Goal: Task Accomplishment & Management: Use online tool/utility

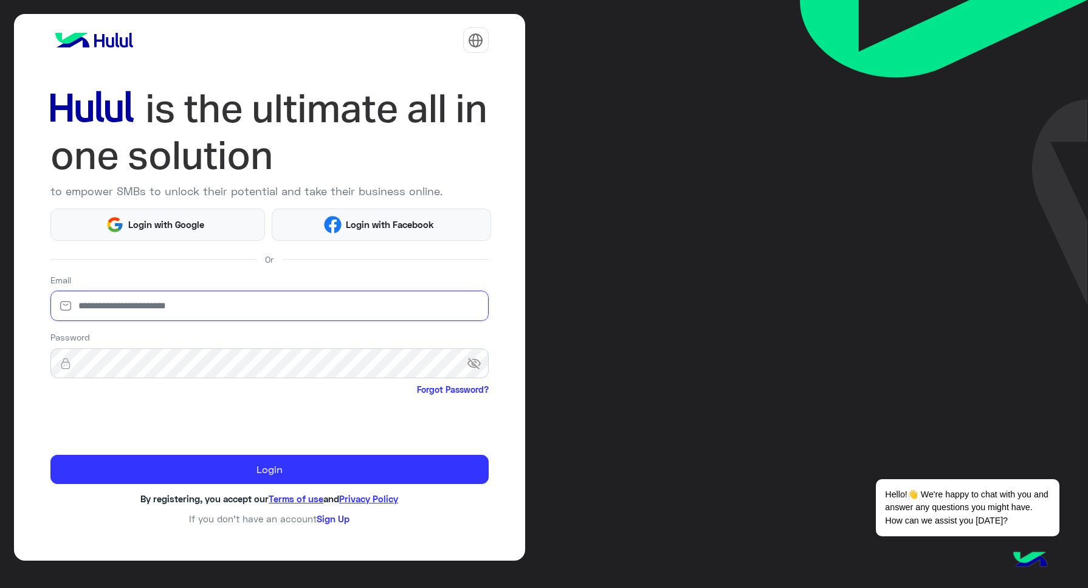
type input "**********"
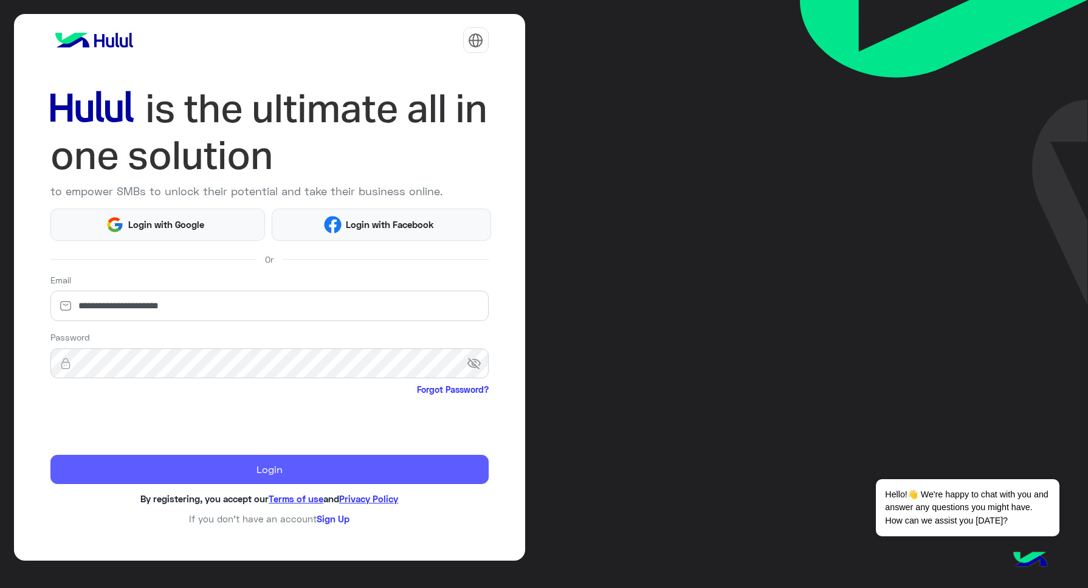
click at [342, 472] on button "Login" at bounding box center [269, 469] width 438 height 29
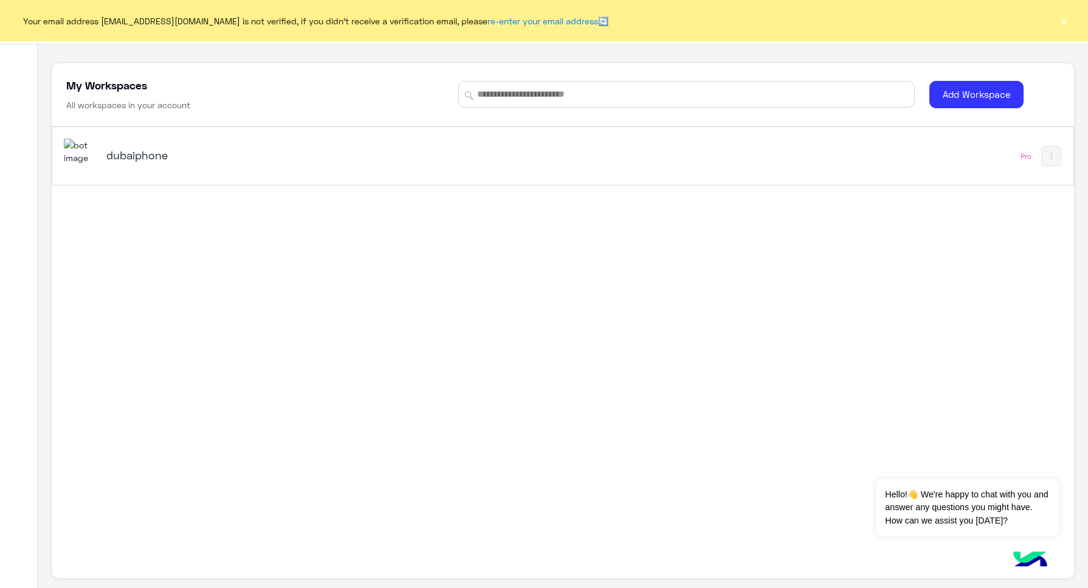
drag, startPoint x: 1076, startPoint y: 10, endPoint x: 1050, endPoint y: 29, distance: 31.7
click at [1076, 10] on div "Your email address rahmsamir011@gmail.com is not verified, if you didn't receiv…" at bounding box center [544, 20] width 1088 height 41
click at [1066, 22] on button "×" at bounding box center [1064, 21] width 12 height 12
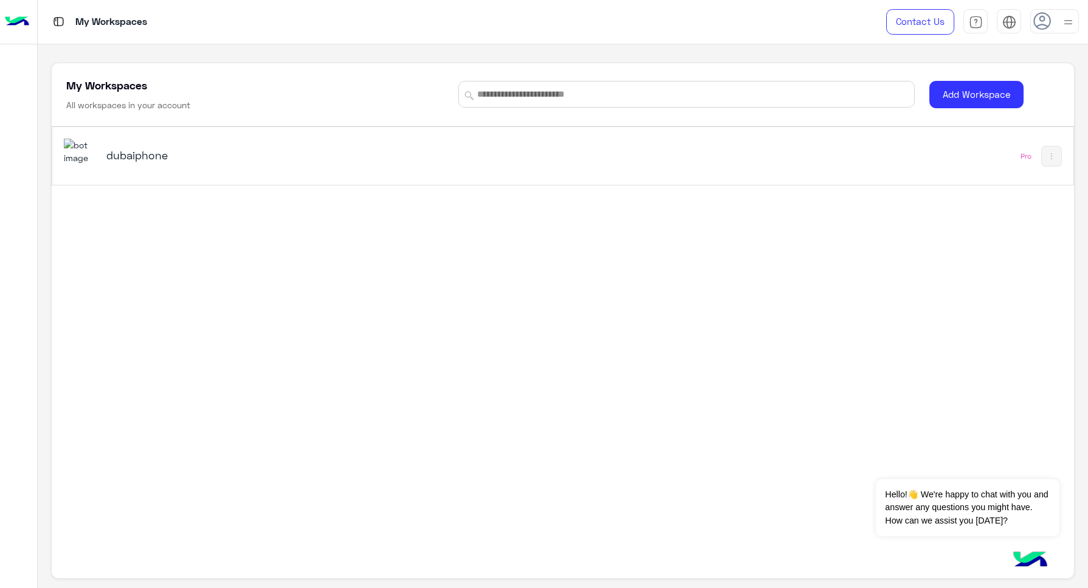
click at [1067, 25] on img at bounding box center [1068, 22] width 15 height 15
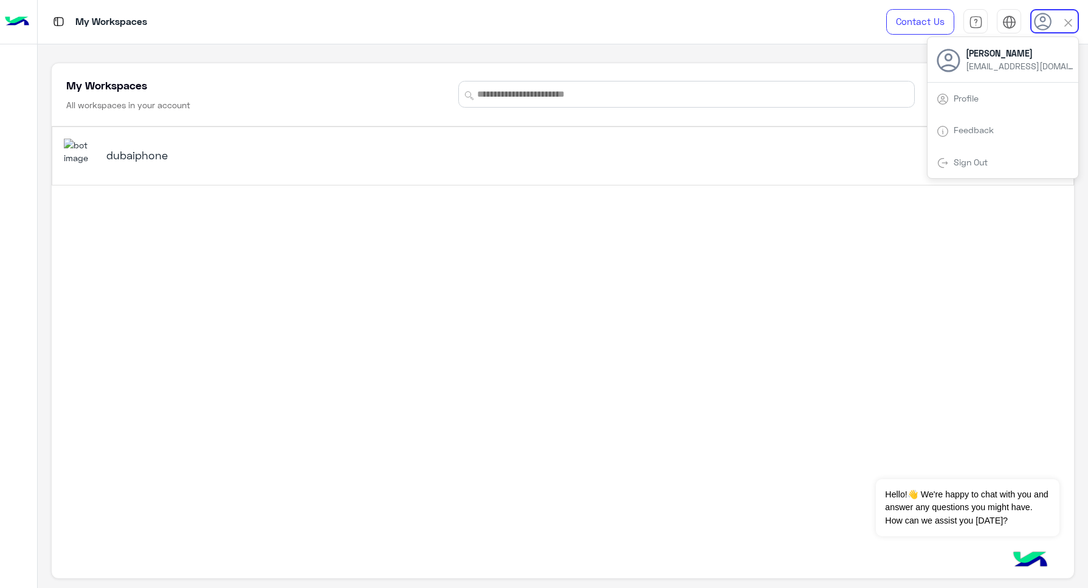
click at [146, 153] on h5 "dubaiphone" at bounding box center [285, 155] width 359 height 15
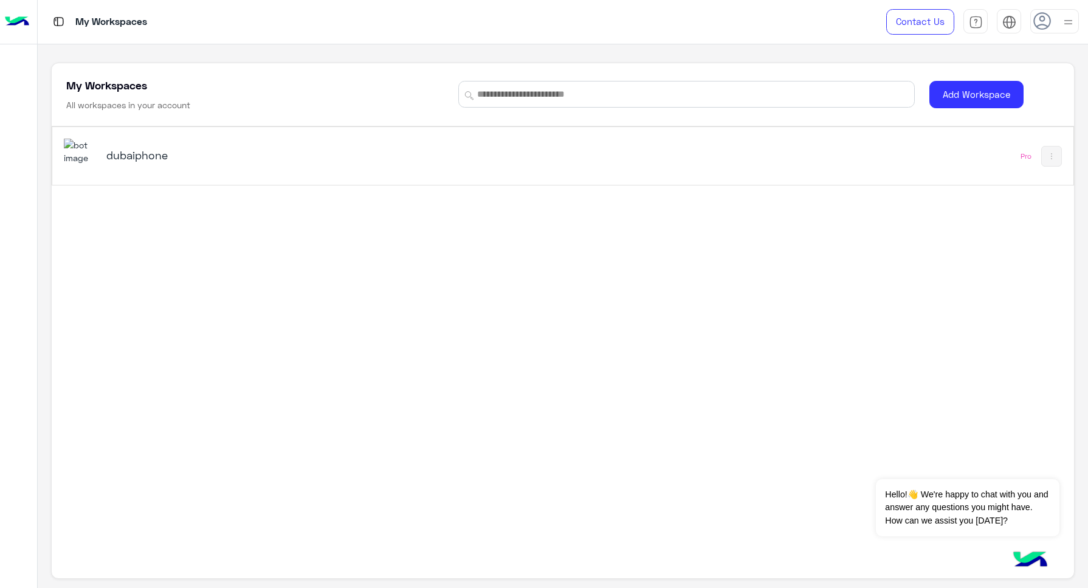
click at [146, 153] on h5 "dubaiphone" at bounding box center [285, 155] width 359 height 15
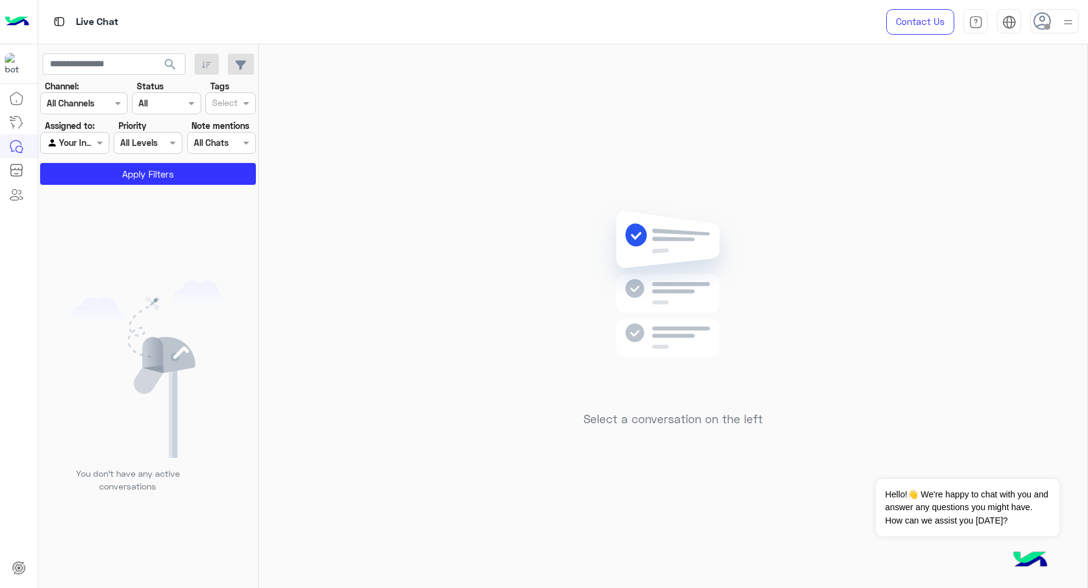
drag, startPoint x: 1052, startPoint y: 22, endPoint x: 1047, endPoint y: 33, distance: 12.0
click at [1052, 26] on div at bounding box center [1054, 21] width 49 height 24
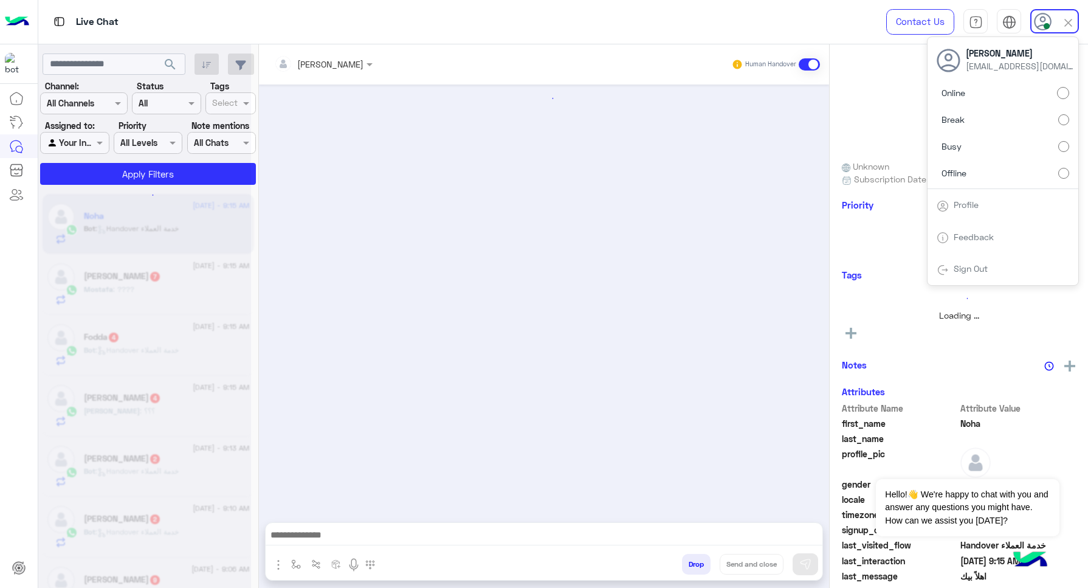
scroll to position [253, 0]
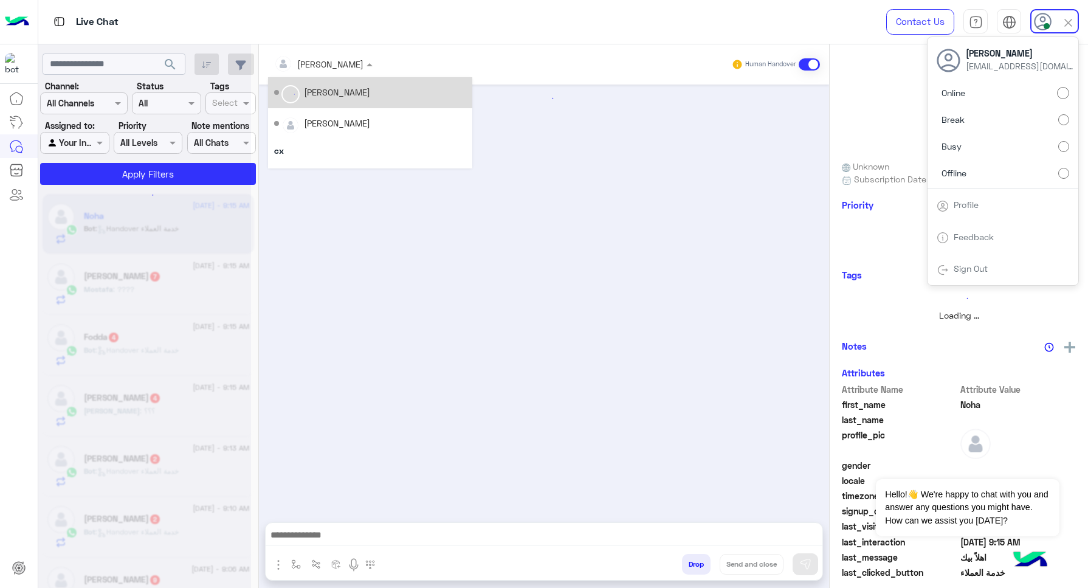
click at [326, 71] on div "Rahma Samir" at bounding box center [318, 64] width 89 height 24
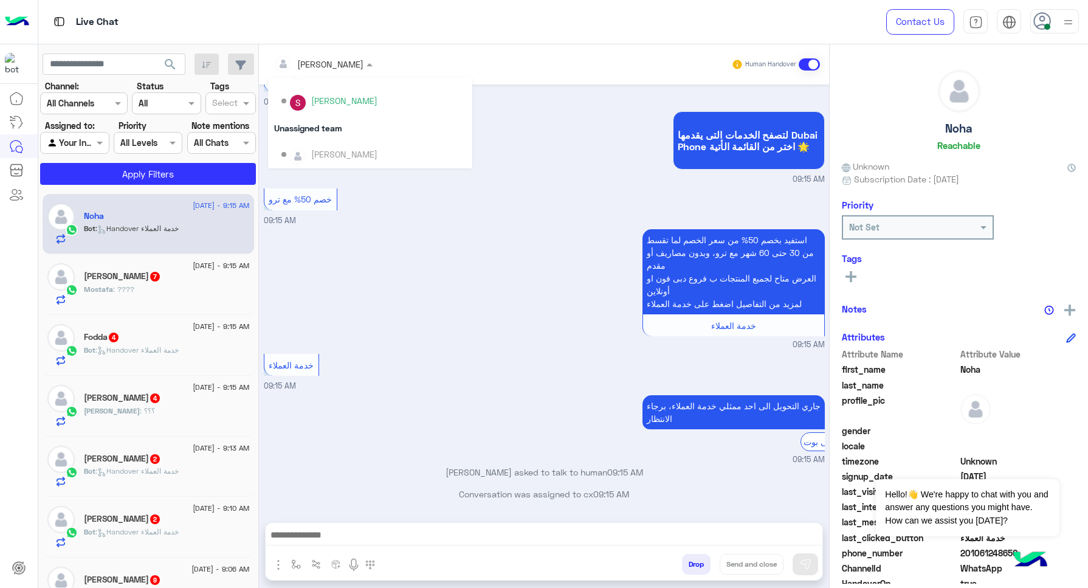
scroll to position [480, 0]
click at [548, 167] on div "لتصفح الخدمات التى يقدمها Dubai Phone اختر من القائمة الأتية 🌟 09:15 AM" at bounding box center [544, 146] width 561 height 77
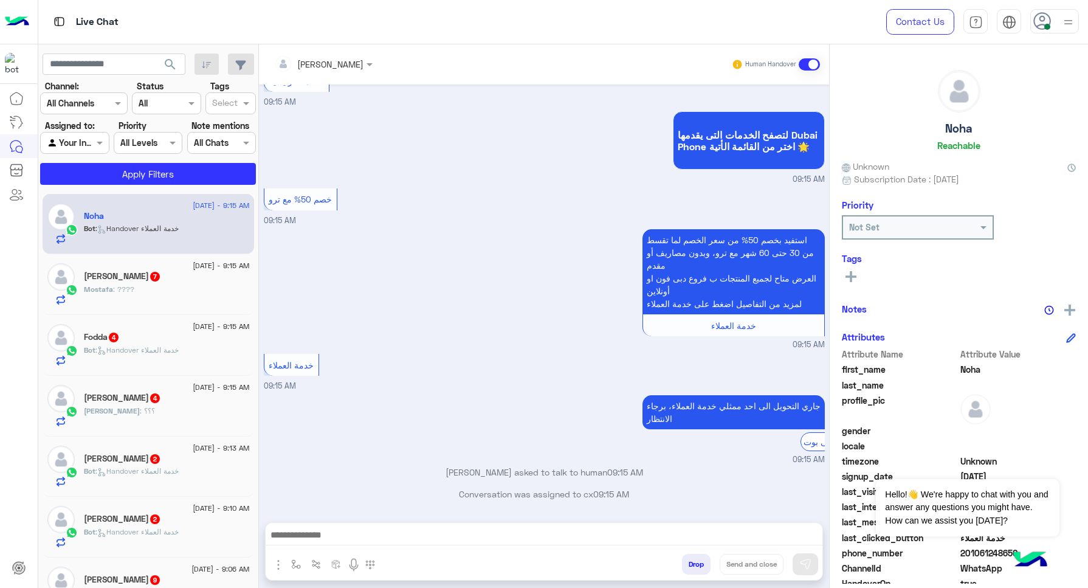
drag, startPoint x: 1059, startPoint y: 19, endPoint x: 1058, endPoint y: 25, distance: 6.2
click at [1059, 19] on div at bounding box center [1054, 21] width 49 height 24
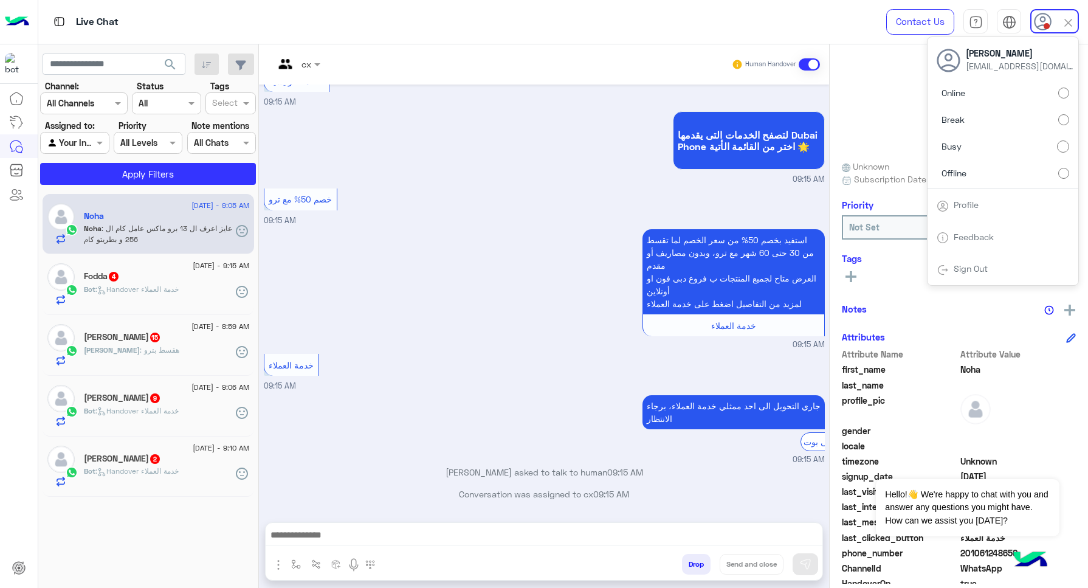
click at [420, 264] on div "استفيد بخصم 50% من سعر الخصم لما تقسط من 30 حتى 60 شهر مع ترو، وبدون مصاريف أو …" at bounding box center [544, 288] width 561 height 125
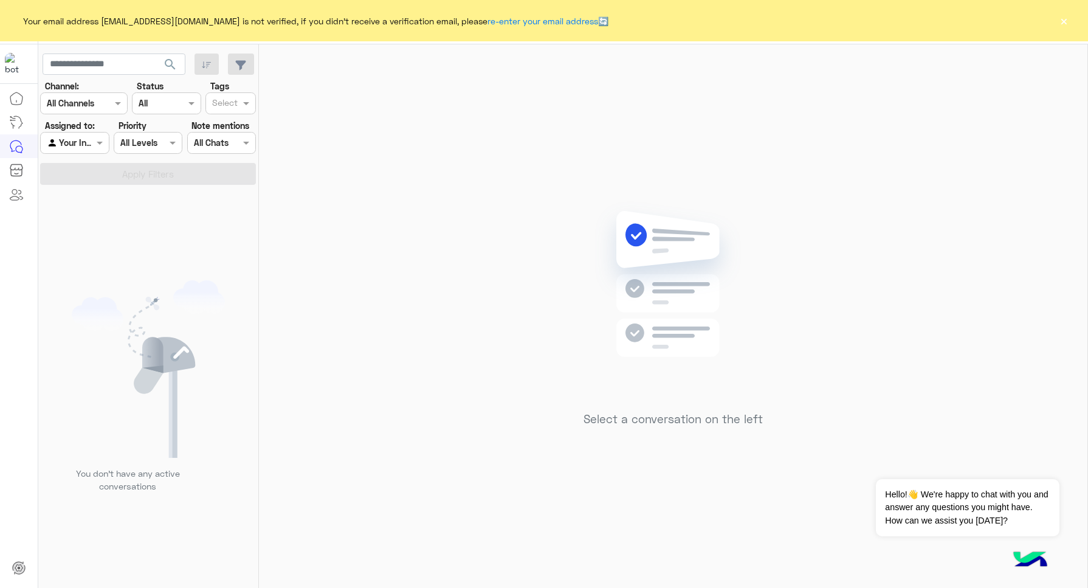
click at [1067, 19] on button "×" at bounding box center [1064, 21] width 12 height 12
